Goal: Transaction & Acquisition: Obtain resource

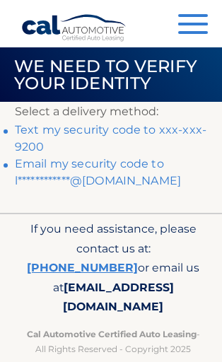
click at [154, 133] on link "Text my security code to xxx-xxx-9200" at bounding box center [111, 138] width 192 height 30
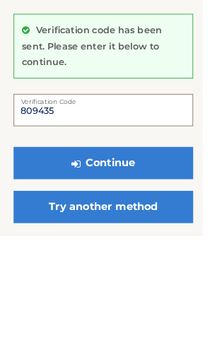
type input "809435"
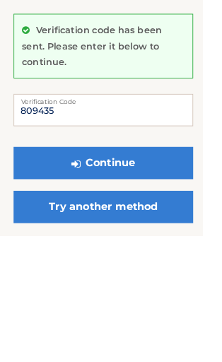
click at [137, 265] on button "Continue" at bounding box center [113, 282] width 197 height 35
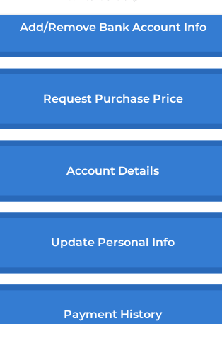
scroll to position [623, 0]
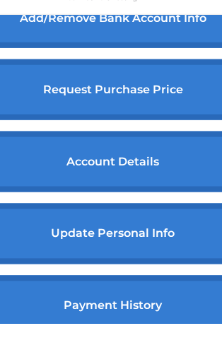
click at [141, 192] on link "account details" at bounding box center [113, 200] width 314 height 61
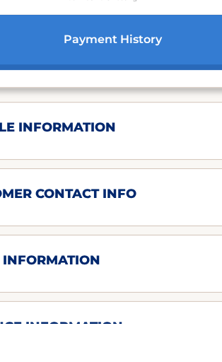
scroll to position [877, 0]
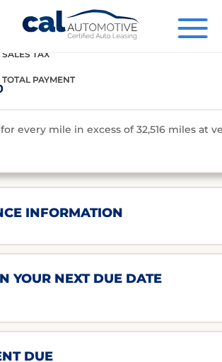
scroll to position [1744, 0]
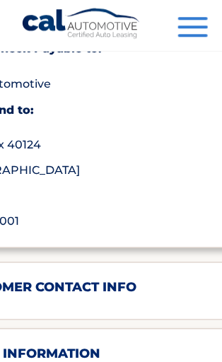
scroll to position [1171, 0]
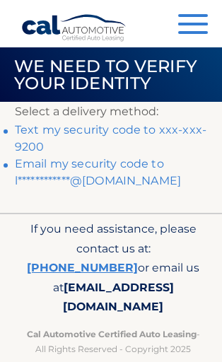
click at [121, 129] on link "Text my security code to xxx-xxx-9200" at bounding box center [111, 138] width 192 height 30
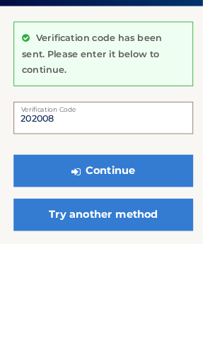
type input "202008"
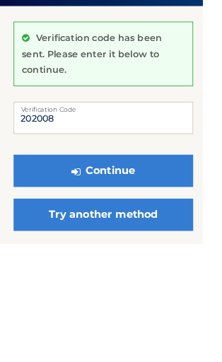
click at [133, 265] on button "Continue" at bounding box center [113, 282] width 197 height 35
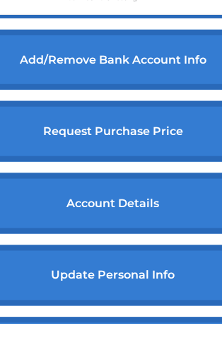
scroll to position [587, 0]
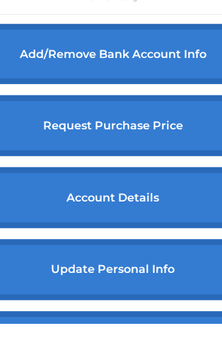
click at [146, 152] on link "request purchase price" at bounding box center [113, 164] width 314 height 61
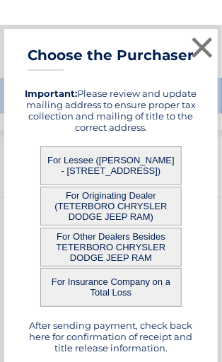
scroll to position [916, 0]
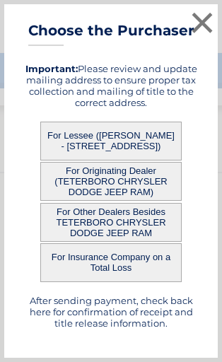
click at [149, 139] on button "For Lessee ([PERSON_NAME] - [STREET_ADDRESS])" at bounding box center [111, 141] width 142 height 39
click at [145, 138] on button "For Lessee ([PERSON_NAME] - [STREET_ADDRESS])" at bounding box center [111, 141] width 142 height 39
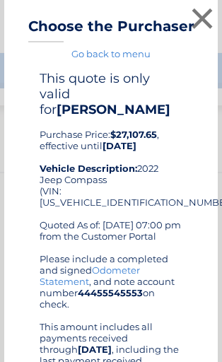
scroll to position [0, 0]
